Goal: Navigation & Orientation: Understand site structure

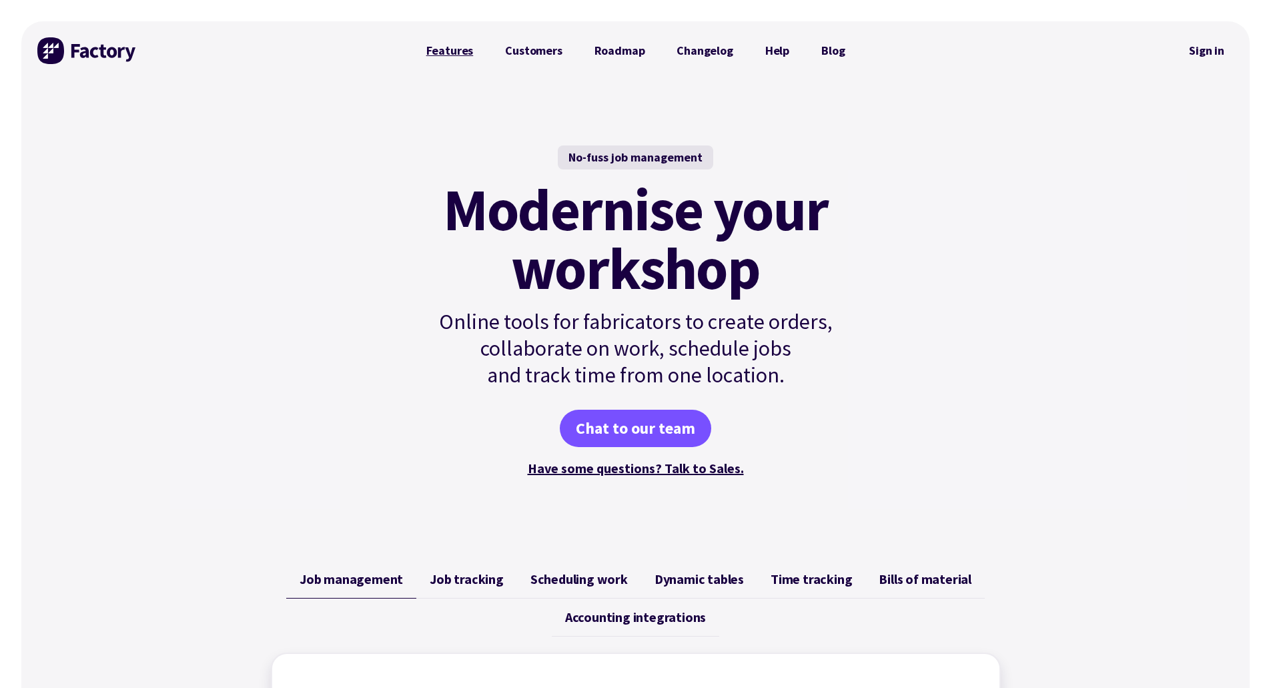
click at [453, 47] on link "Features" at bounding box center [449, 50] width 79 height 27
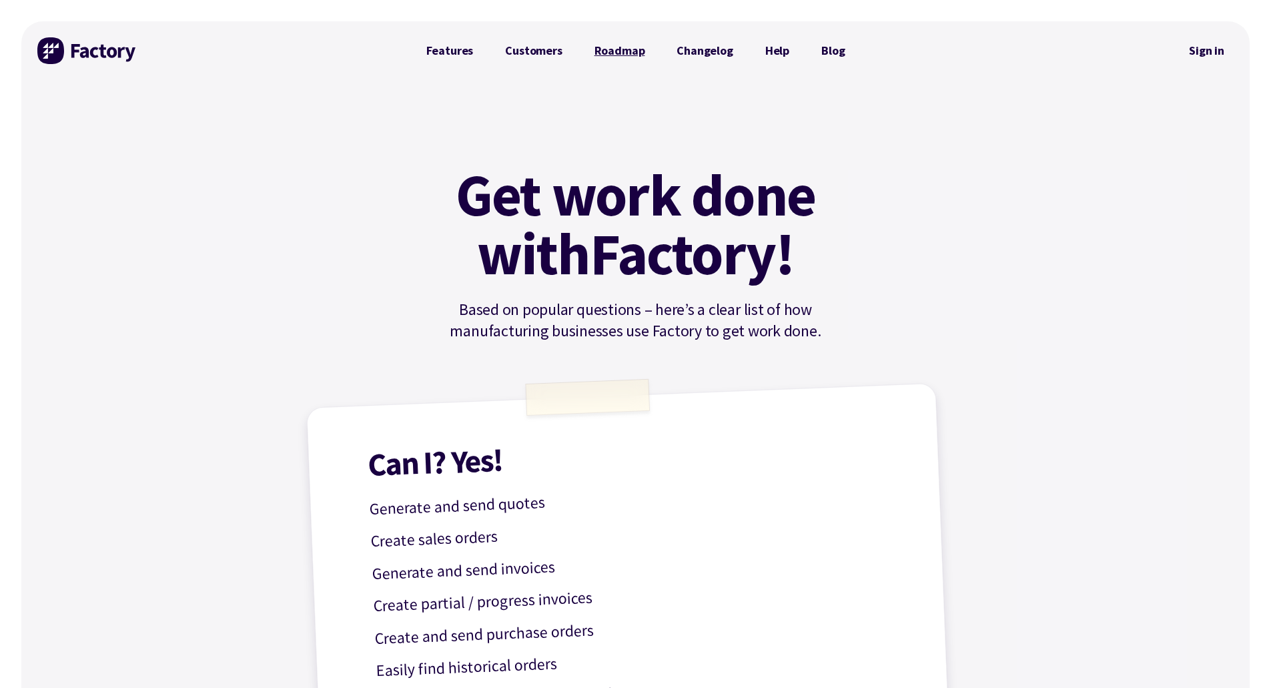
click at [620, 45] on link "Roadmap" at bounding box center [619, 50] width 83 height 27
click at [543, 51] on link "Customers" at bounding box center [533, 50] width 89 height 27
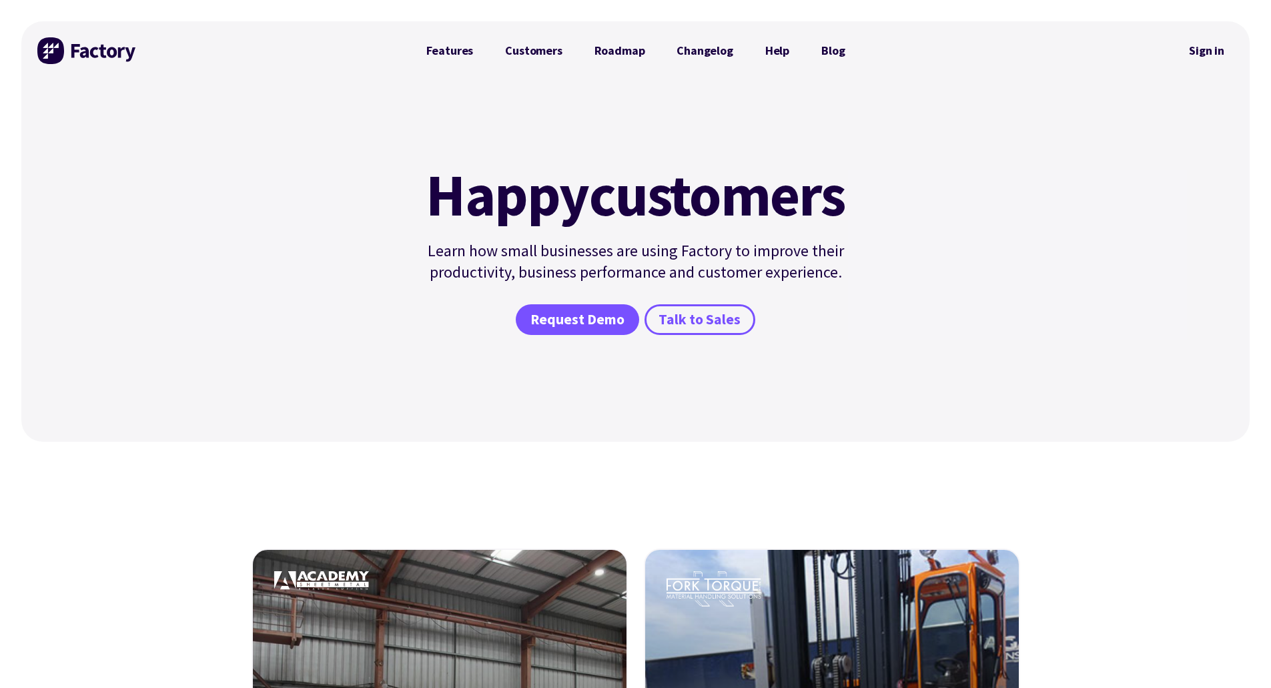
click at [76, 47] on img at bounding box center [87, 50] width 100 height 27
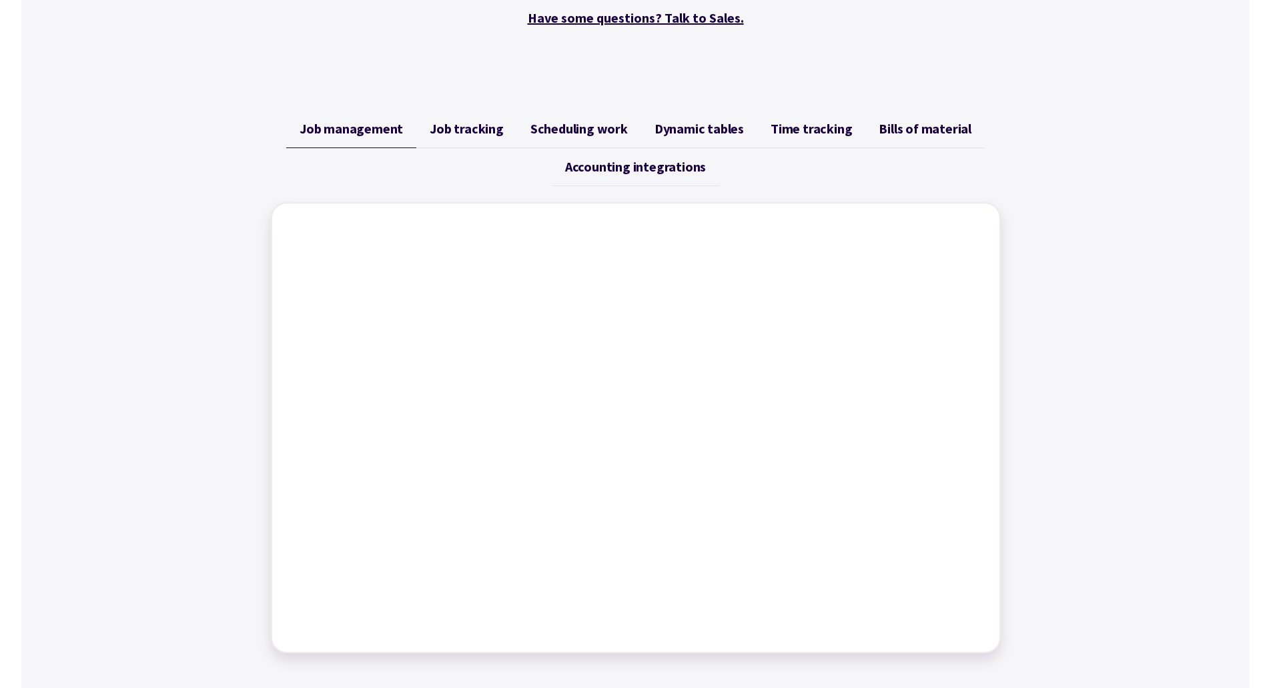
scroll to position [600, 0]
